Goal: Information Seeking & Learning: Learn about a topic

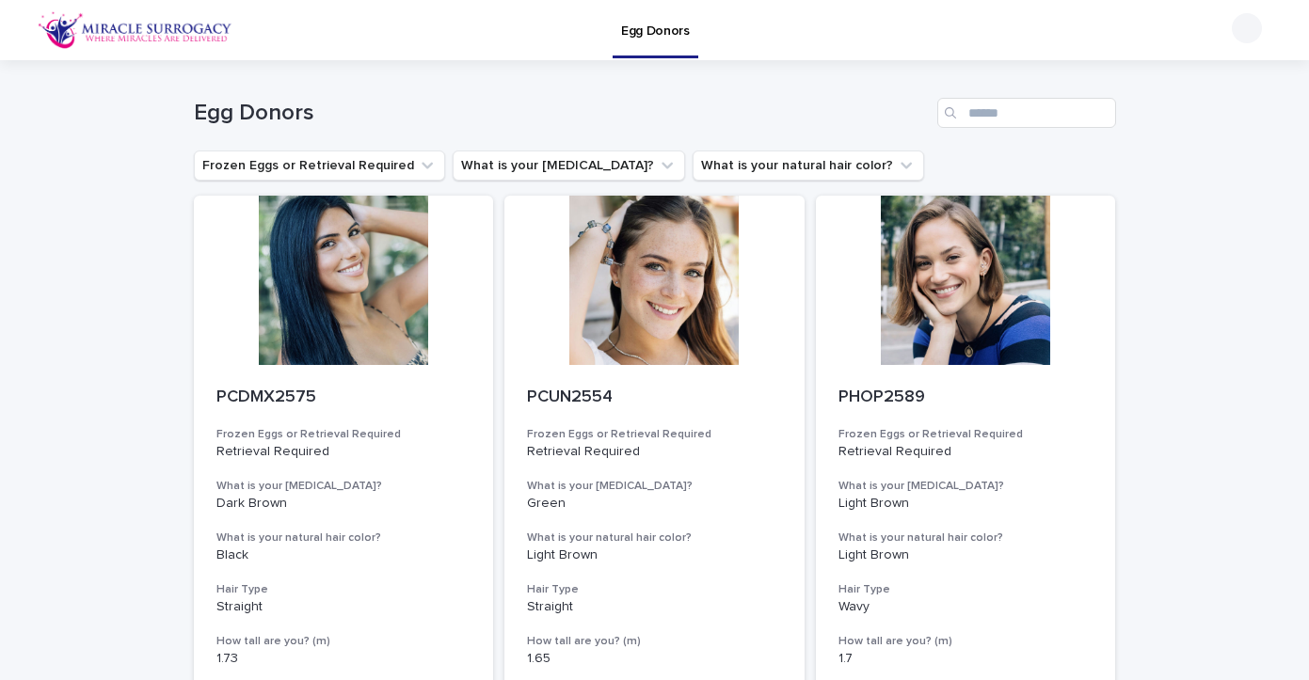
click at [139, 31] on img at bounding box center [135, 30] width 195 height 38
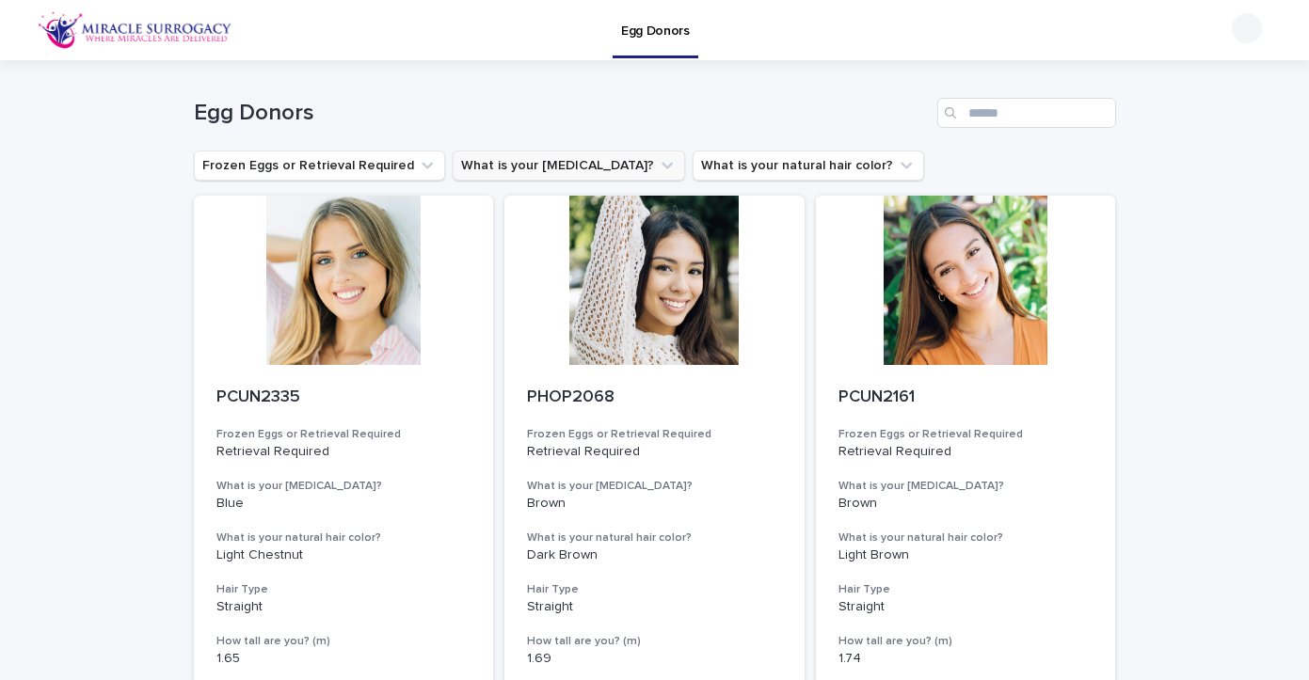
click at [515, 163] on button "What is your [MEDICAL_DATA]?" at bounding box center [569, 166] width 232 height 30
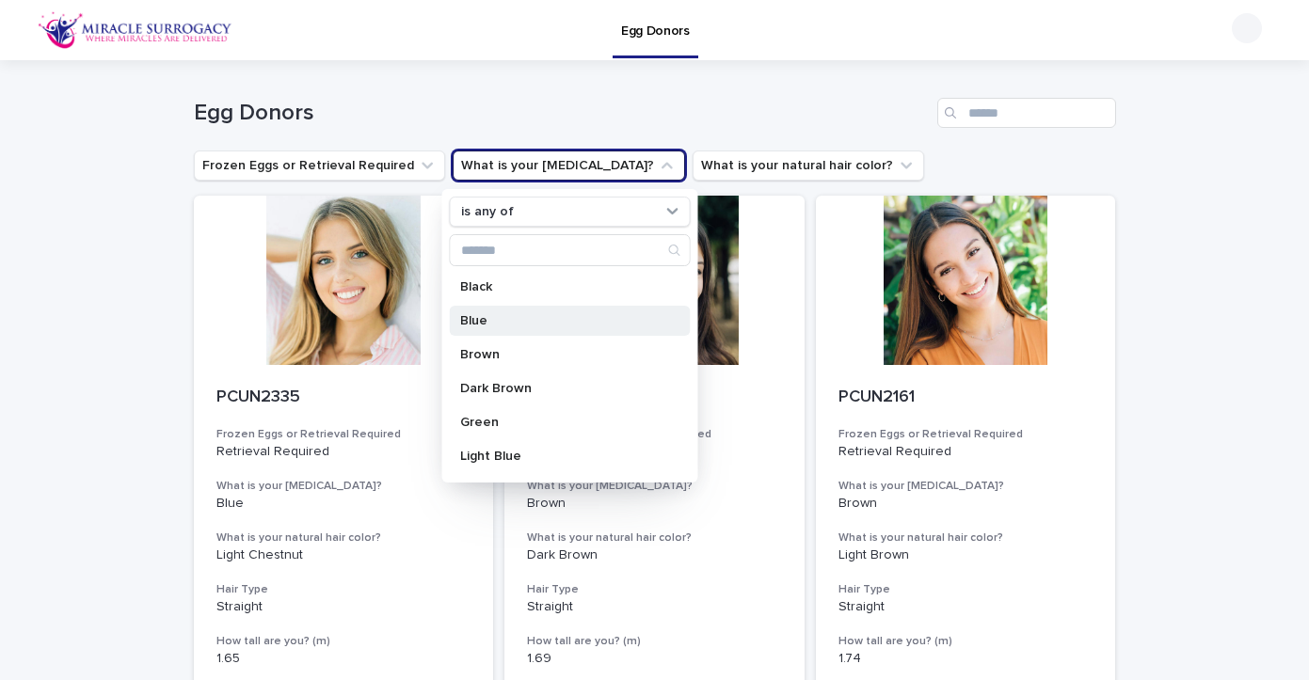
click at [496, 320] on p "Blue" at bounding box center [559, 320] width 199 height 13
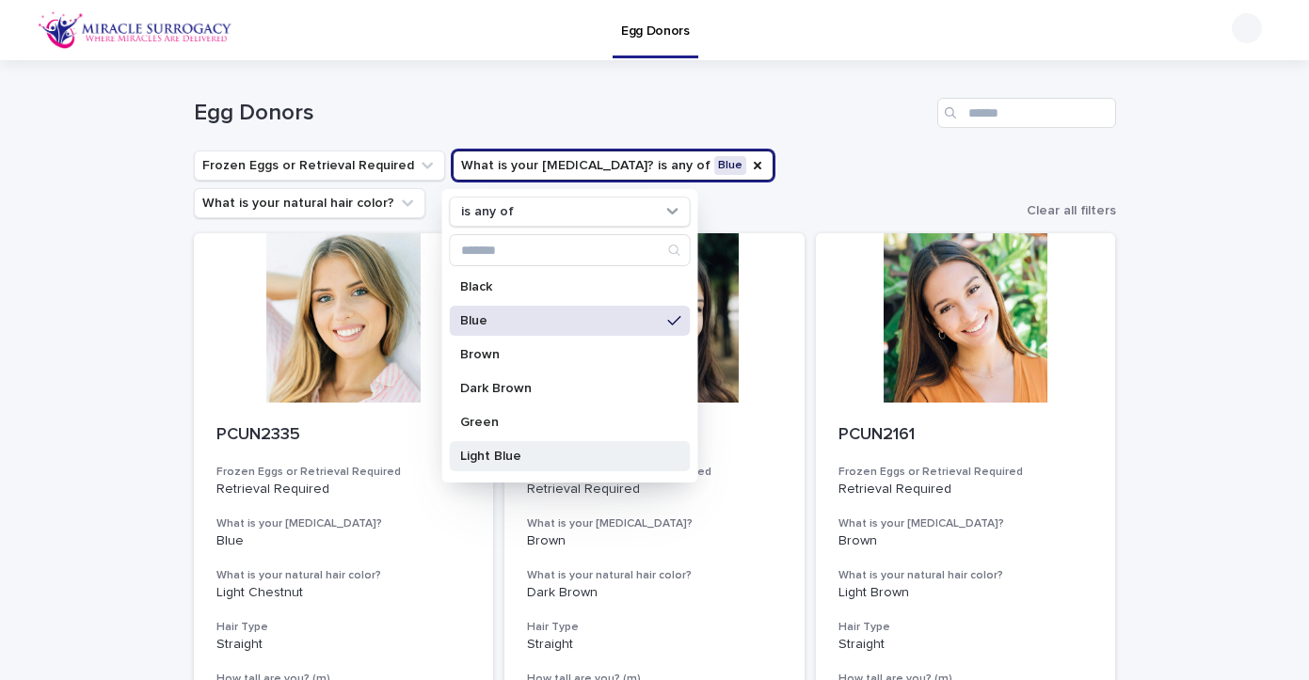
click at [495, 459] on p "Light Blue" at bounding box center [559, 456] width 199 height 13
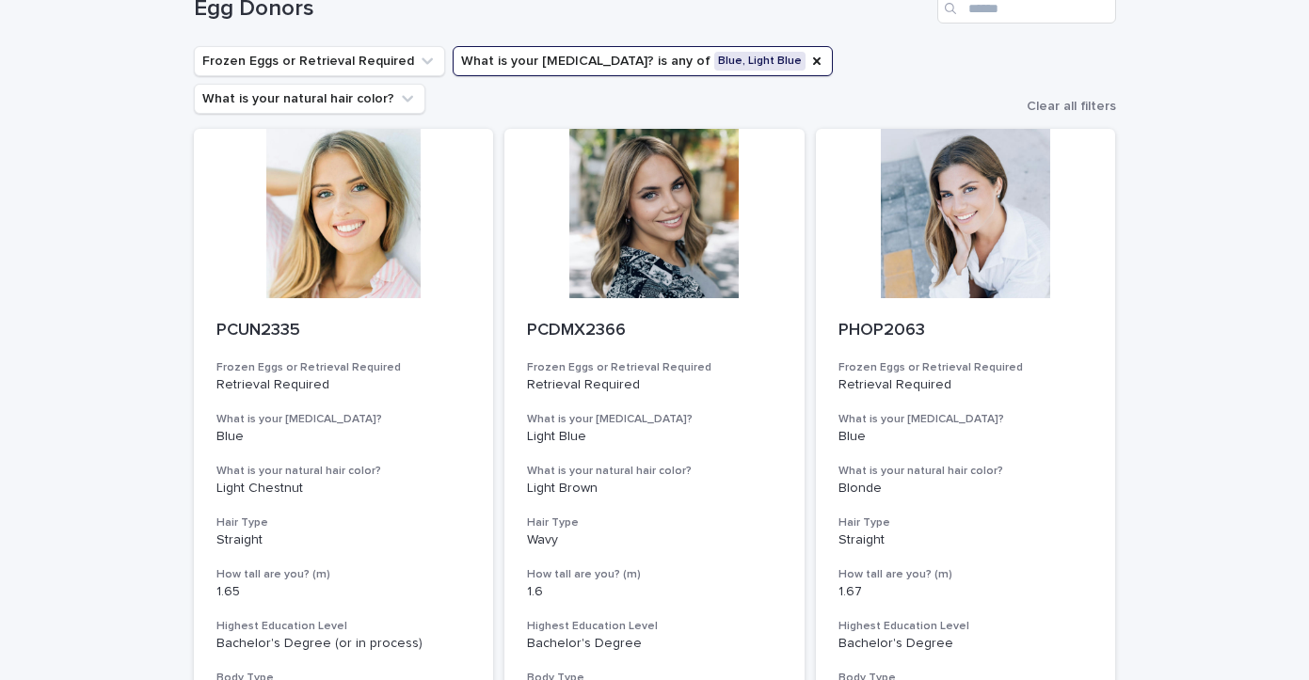
scroll to position [64, 0]
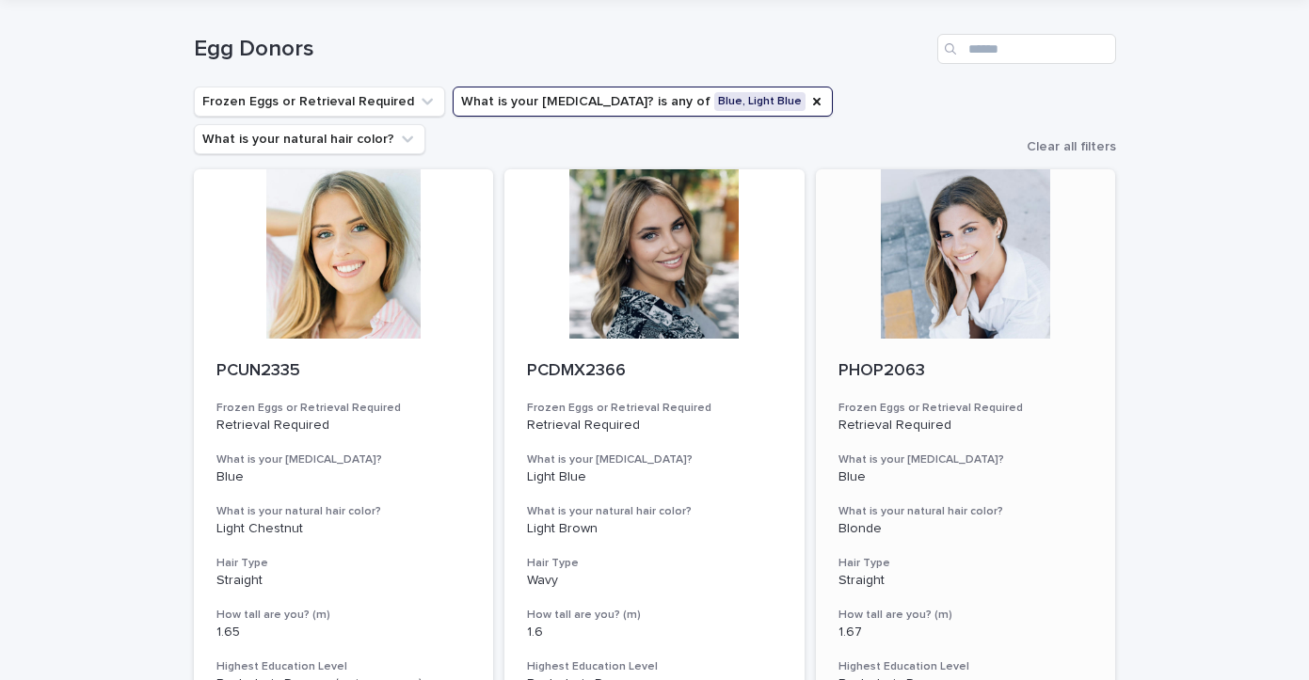
click at [952, 216] on div at bounding box center [966, 253] width 300 height 169
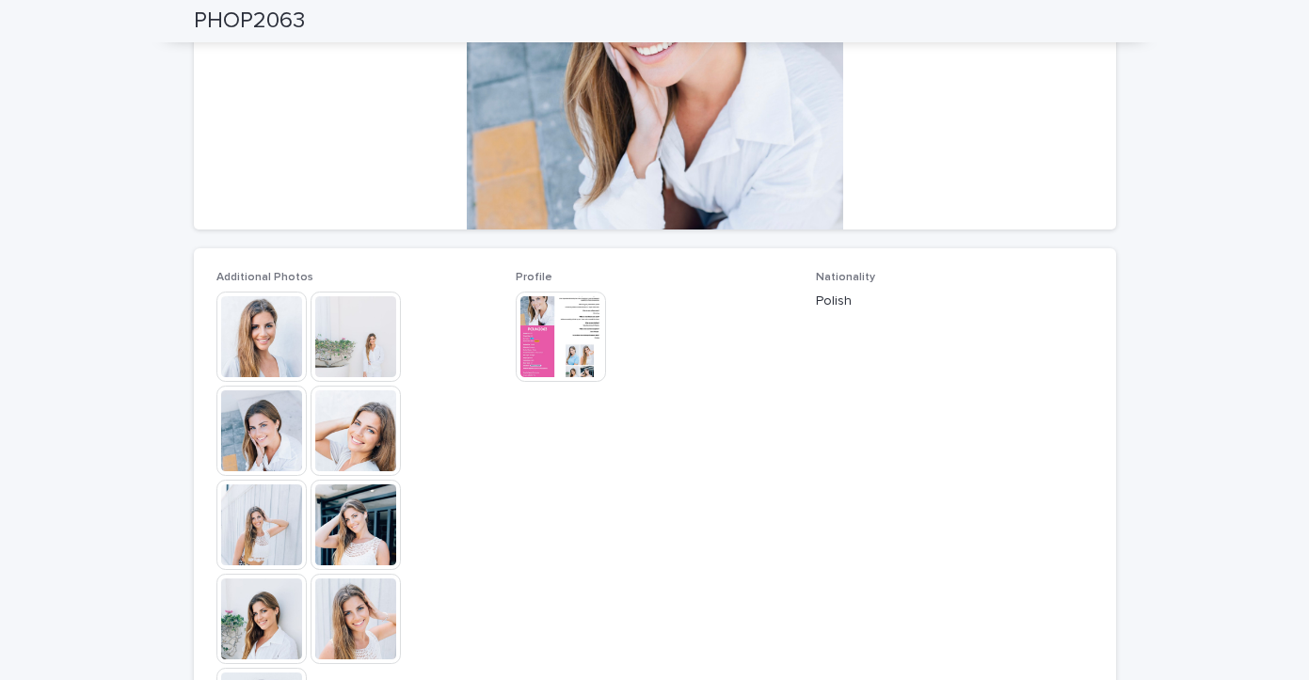
scroll to position [326, 0]
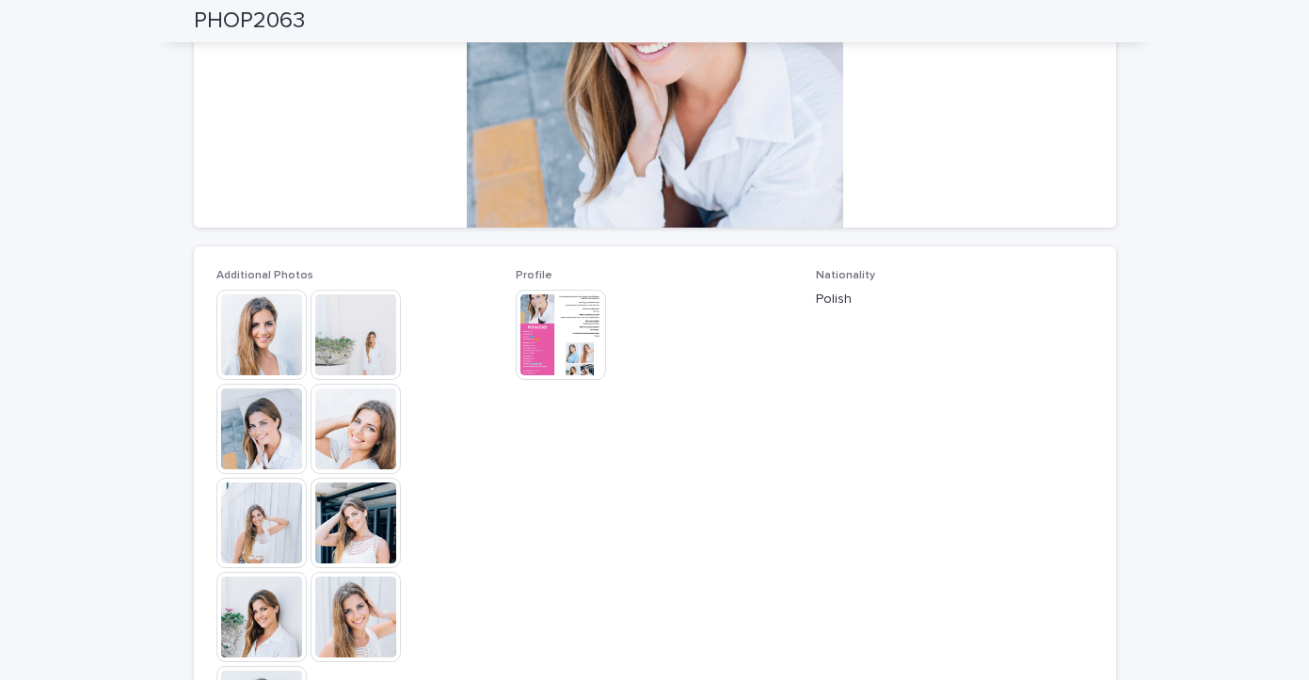
click at [255, 328] on img at bounding box center [261, 335] width 90 height 90
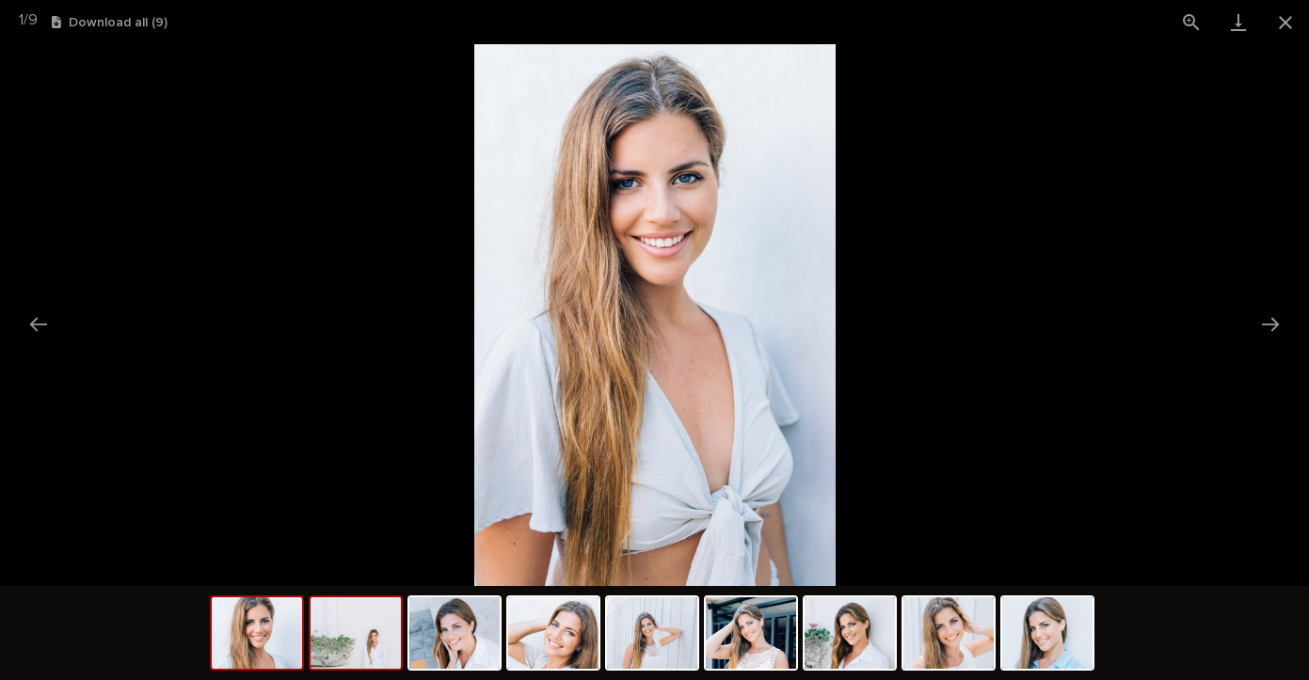
click at [373, 641] on img at bounding box center [355, 632] width 90 height 71
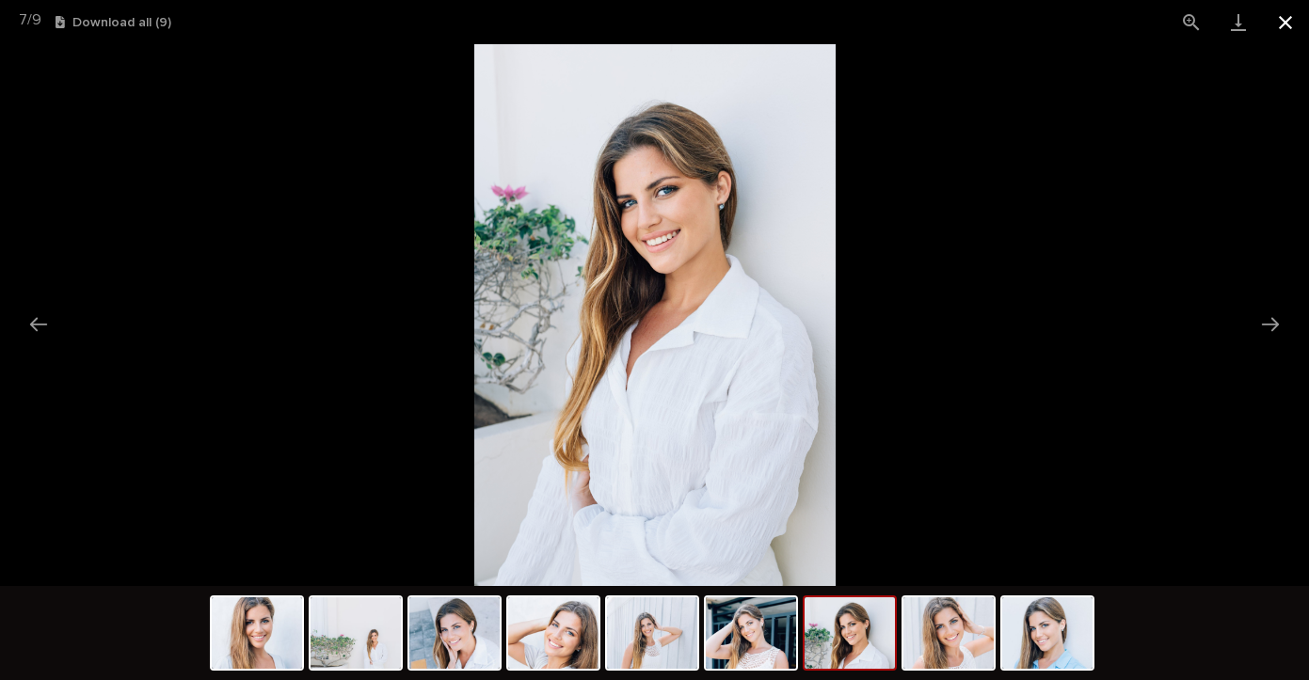
click at [1286, 21] on button "Close gallery" at bounding box center [1285, 22] width 47 height 44
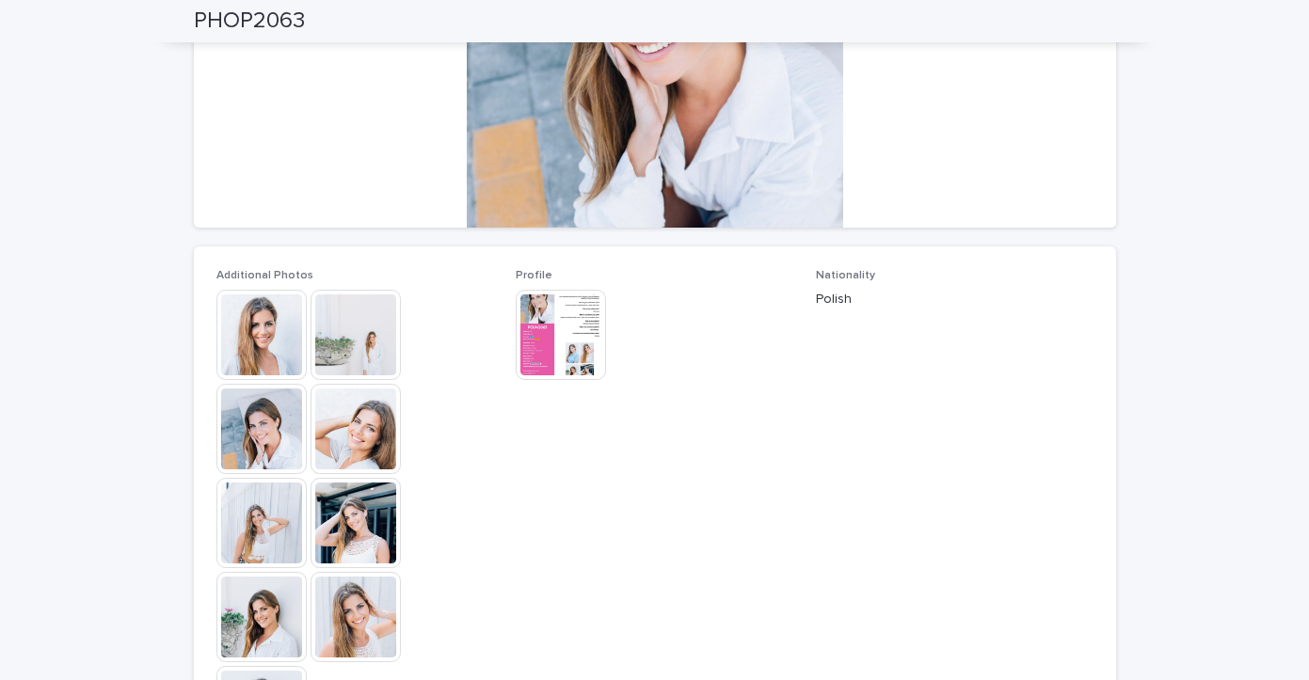
click at [539, 346] on img at bounding box center [561, 335] width 90 height 90
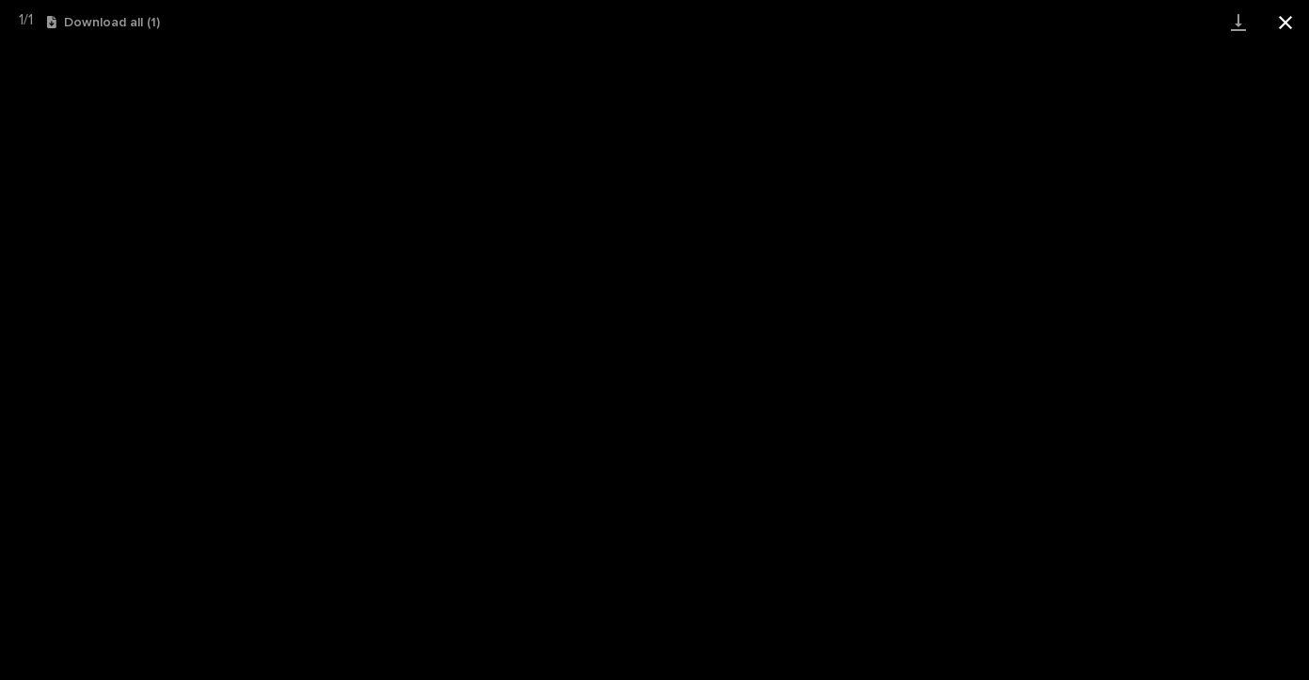
click at [1290, 28] on button "Close gallery" at bounding box center [1285, 22] width 47 height 44
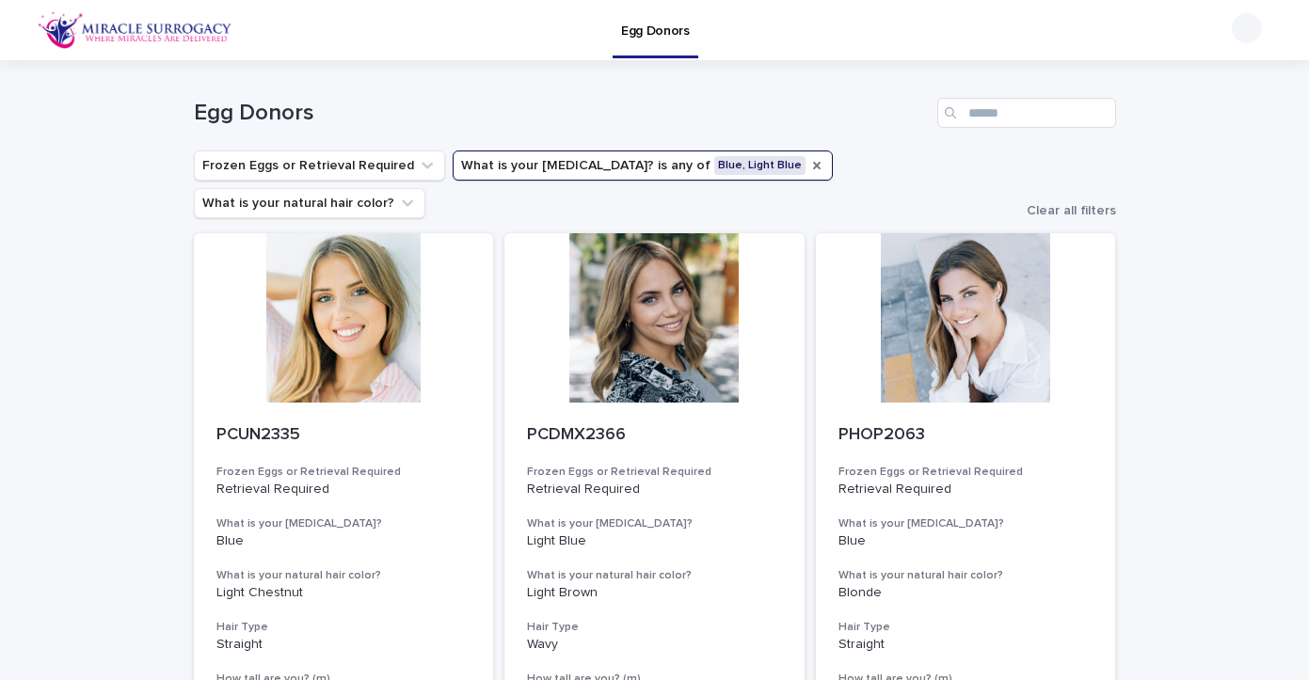
click at [813, 165] on icon "What is your eye color?" at bounding box center [817, 166] width 8 height 8
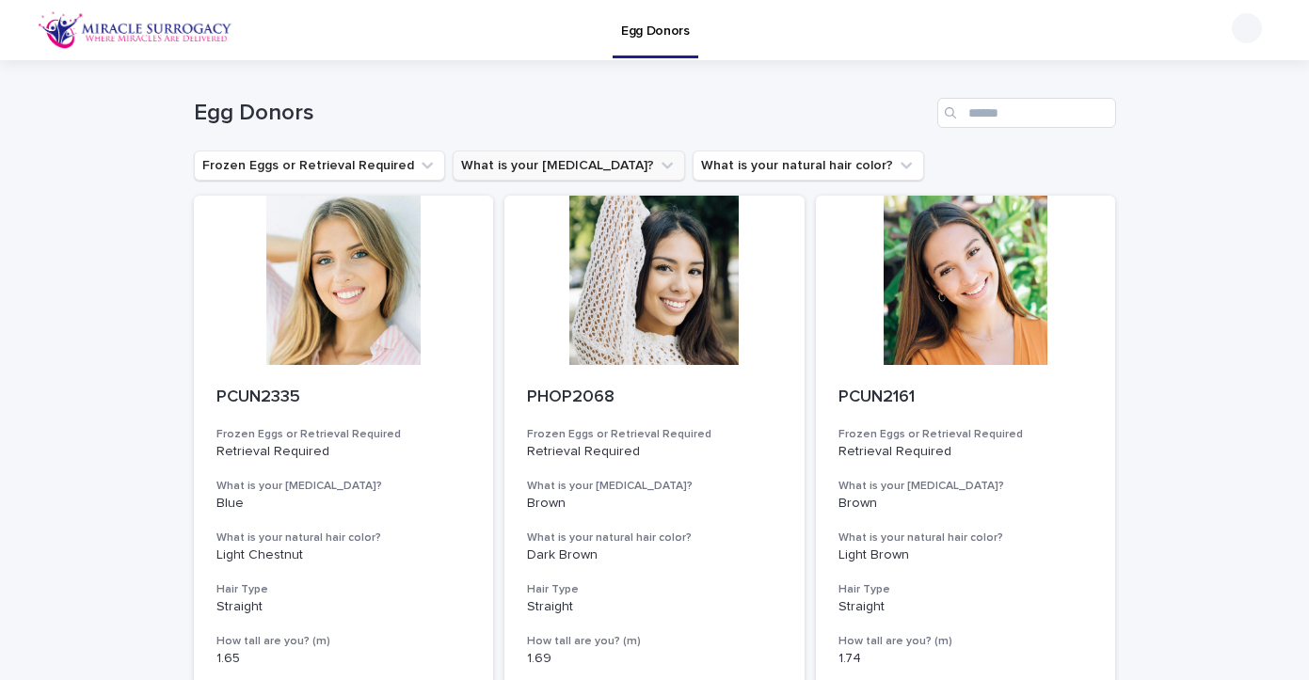
click at [567, 168] on button "What is your [MEDICAL_DATA]?" at bounding box center [569, 166] width 232 height 30
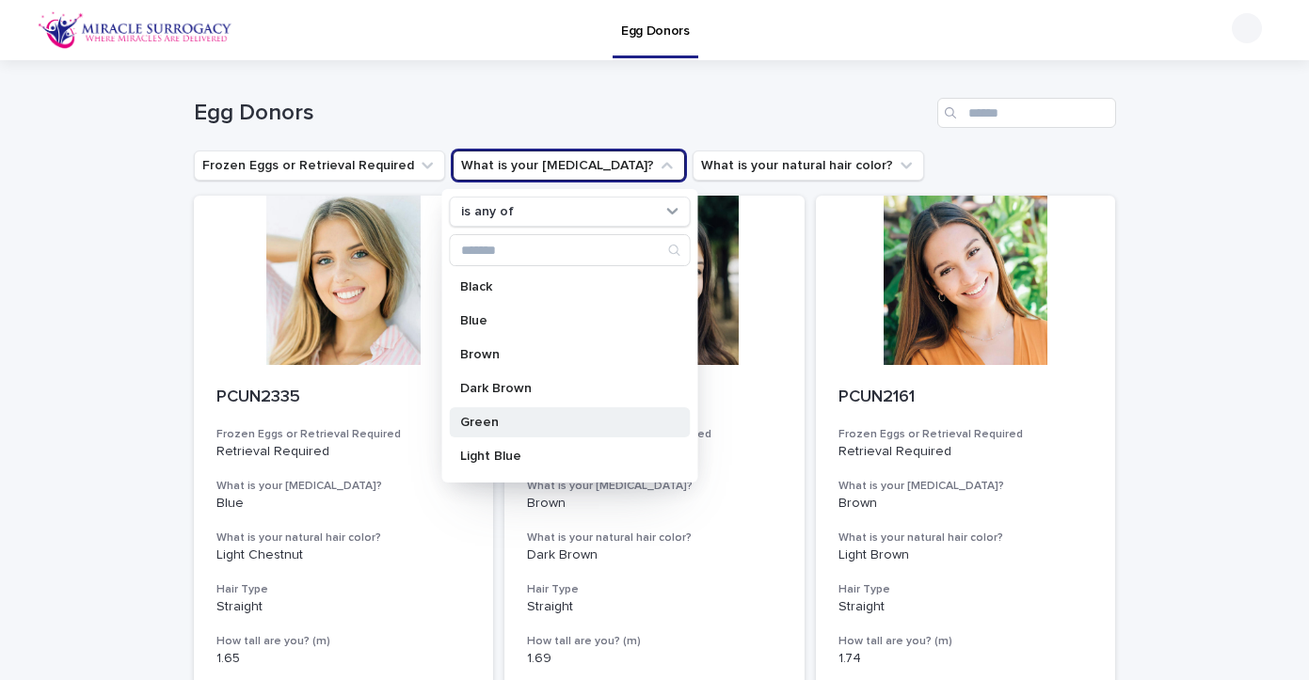
scroll to position [74, 0]
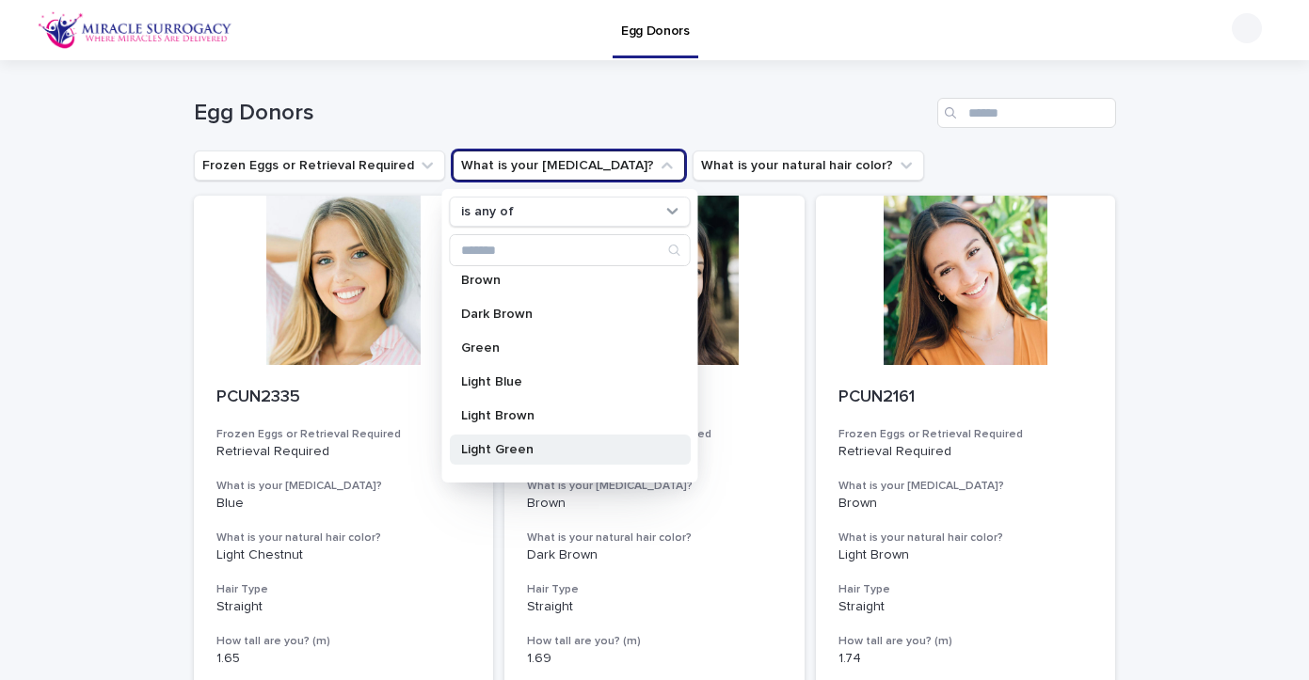
click at [516, 445] on p "Light Green" at bounding box center [559, 449] width 199 height 13
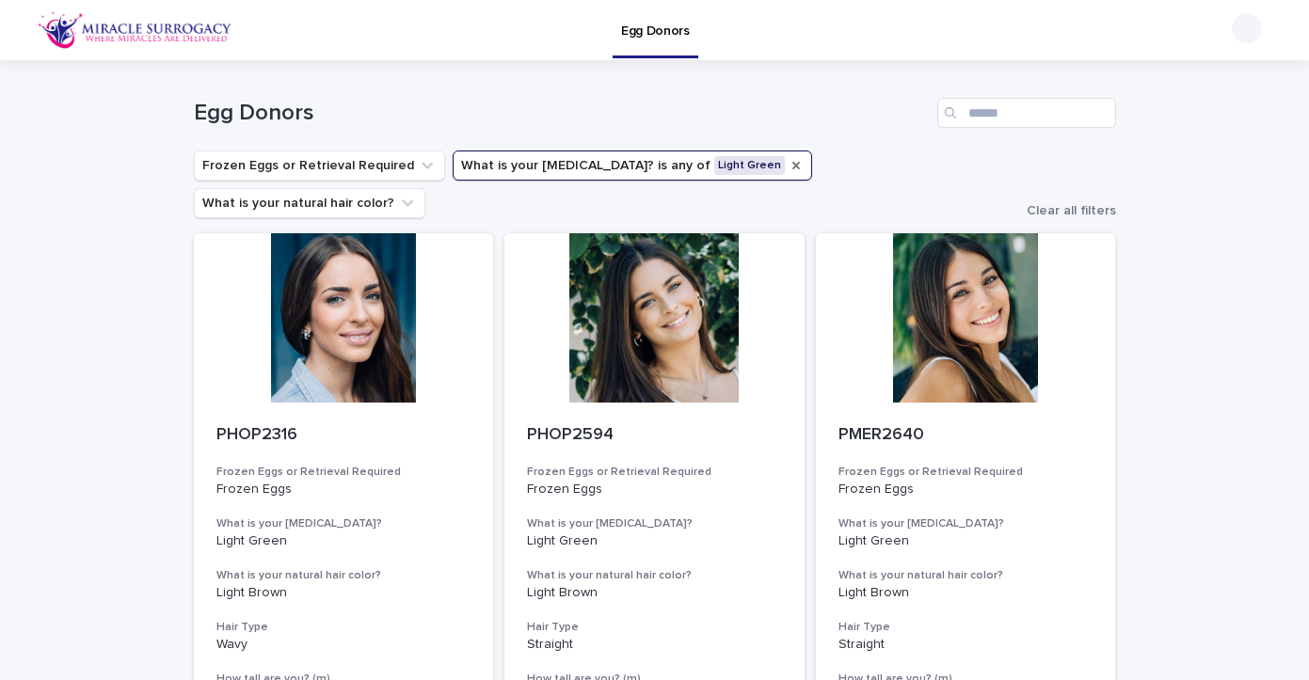
click at [788, 168] on icon "What is your eye color?" at bounding box center [795, 165] width 15 height 15
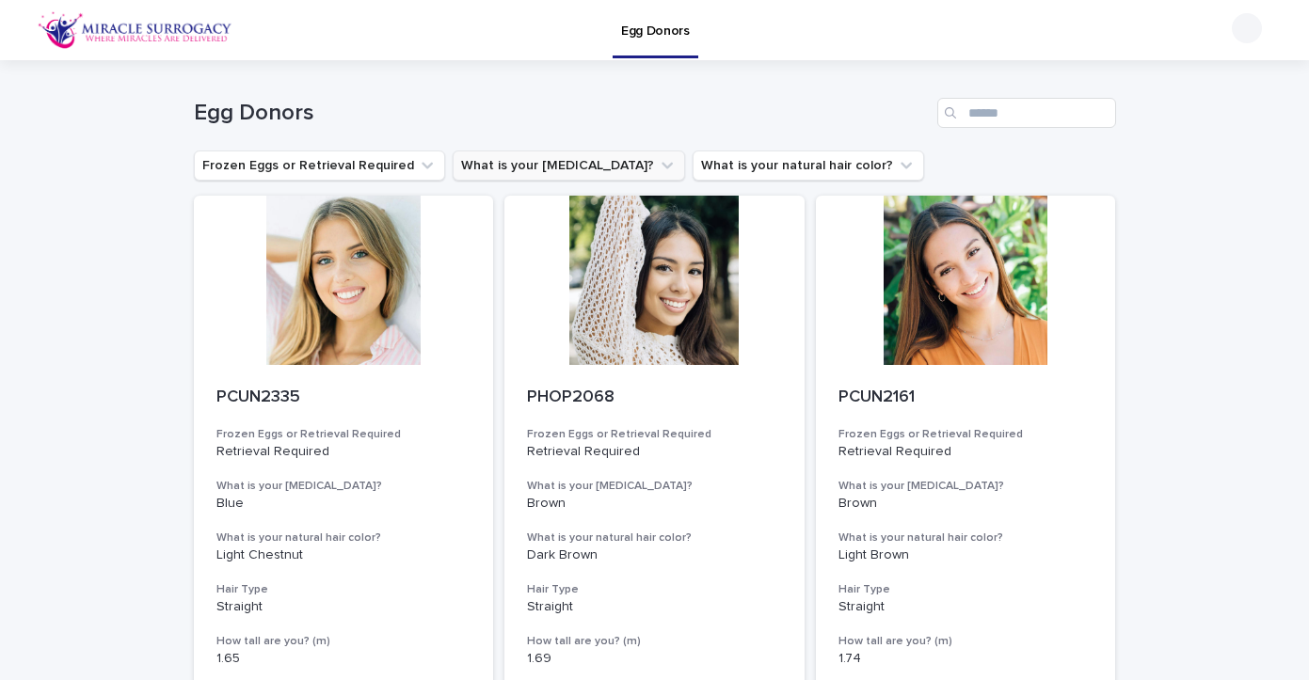
click at [548, 166] on button "What is your [MEDICAL_DATA]?" at bounding box center [569, 166] width 232 height 30
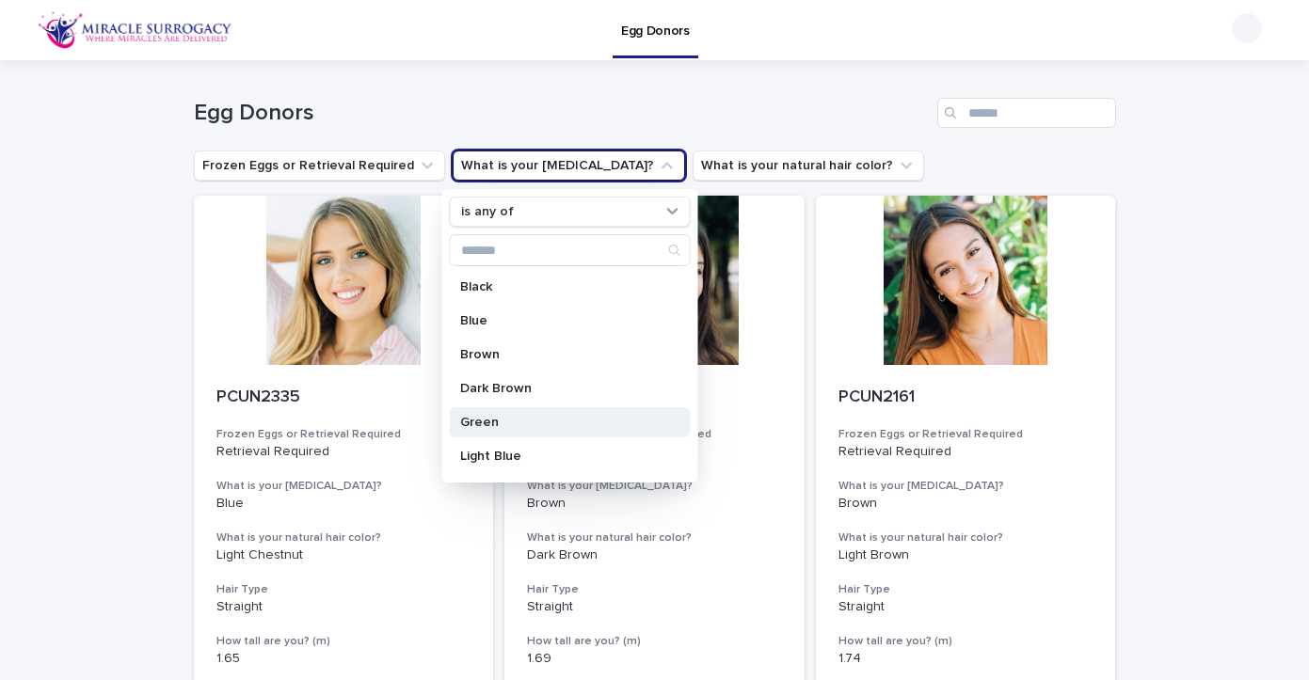
click at [478, 419] on p "Green" at bounding box center [559, 422] width 199 height 13
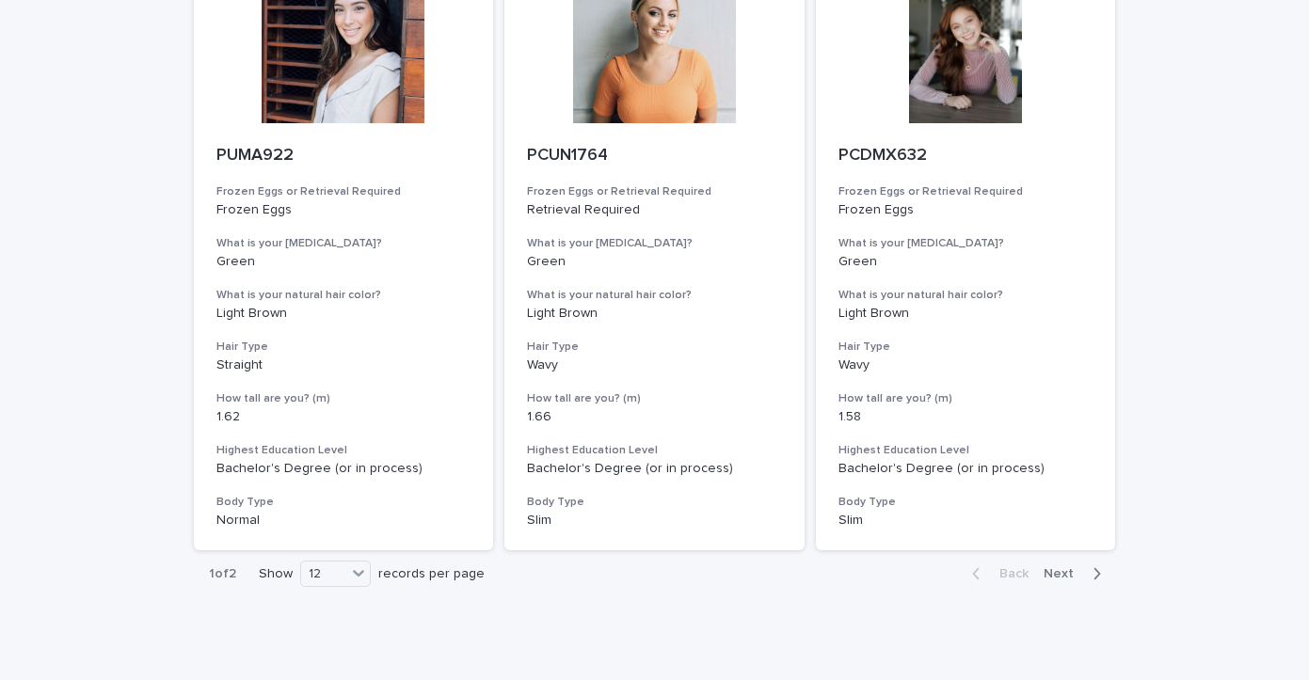
scroll to position [2104, 0]
click at [1057, 568] on span "Next" at bounding box center [1063, 574] width 41 height 13
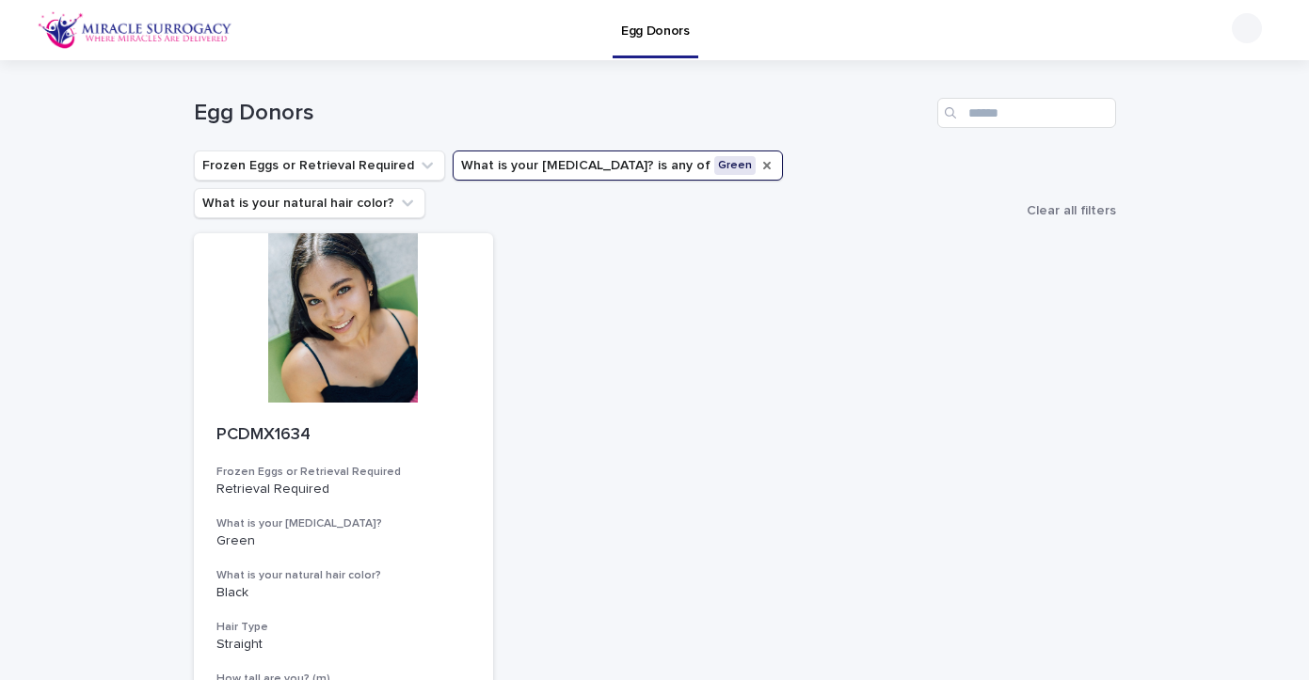
click at [170, 34] on img at bounding box center [135, 30] width 195 height 38
